Goal: Information Seeking & Learning: Learn about a topic

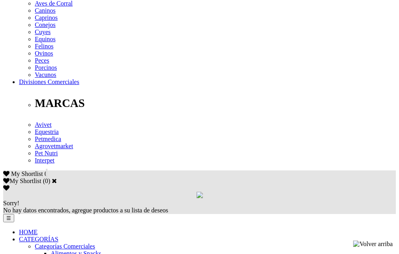
scroll to position [362, 0]
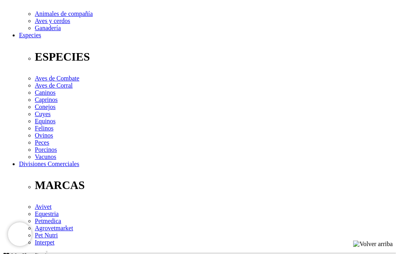
scroll to position [278, 0]
